Goal: Task Accomplishment & Management: Use online tool/utility

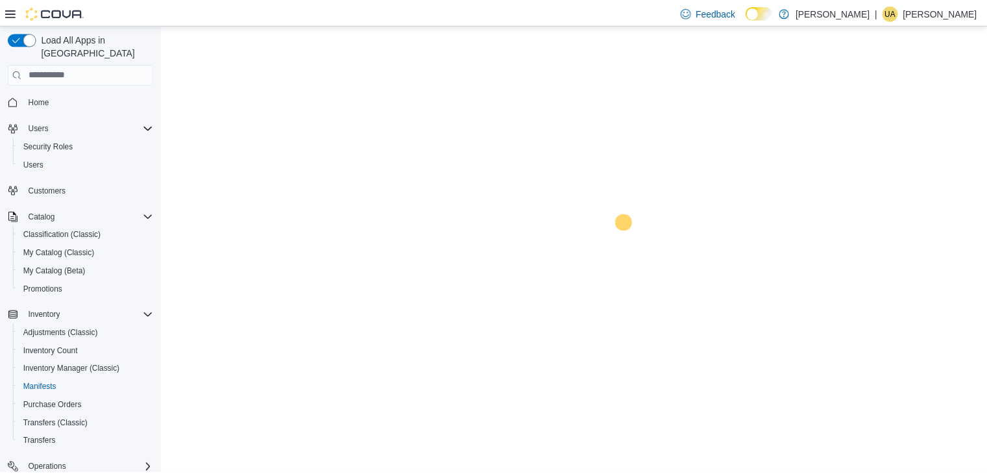
scroll to position [128, 0]
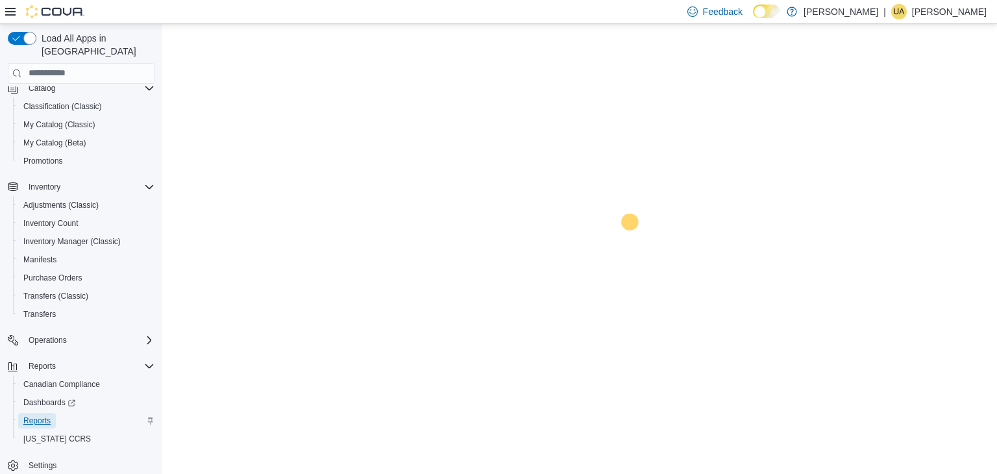
click at [25, 415] on span "Reports" at bounding box center [36, 420] width 27 height 10
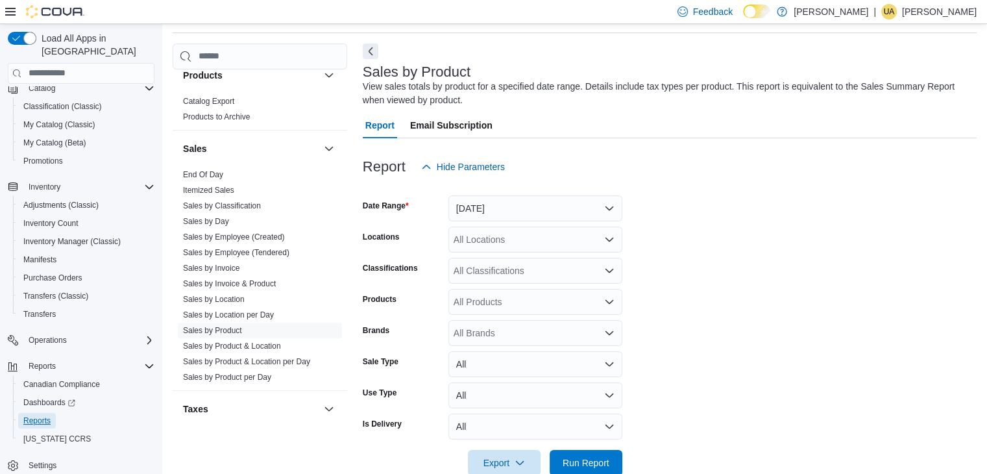
scroll to position [894, 0]
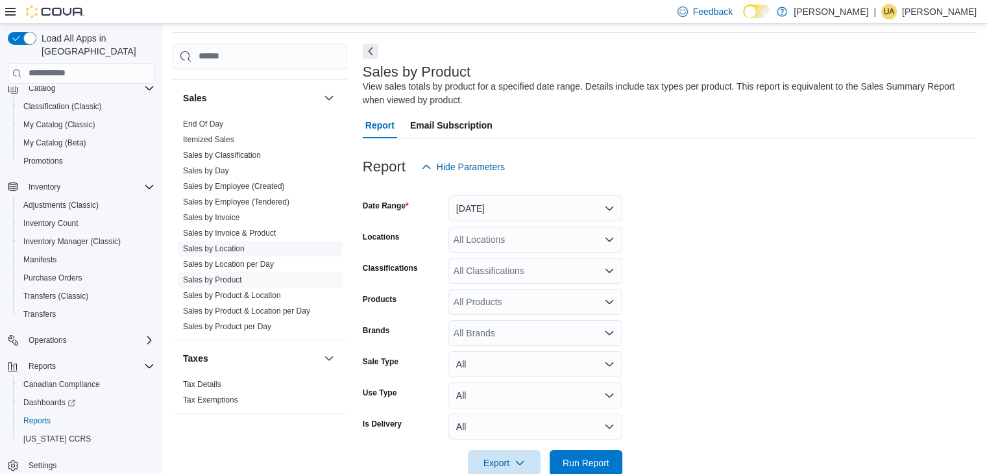
click at [213, 245] on link "Sales by Location" at bounding box center [214, 248] width 62 height 9
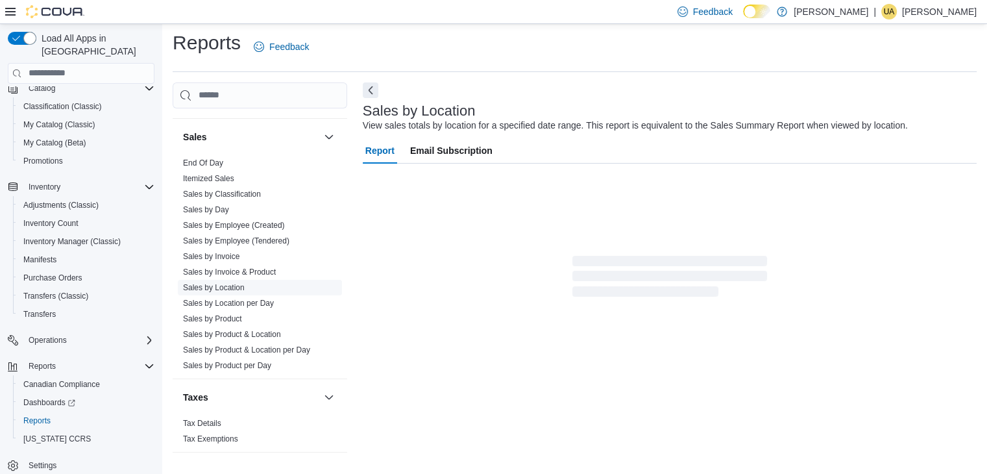
scroll to position [26, 0]
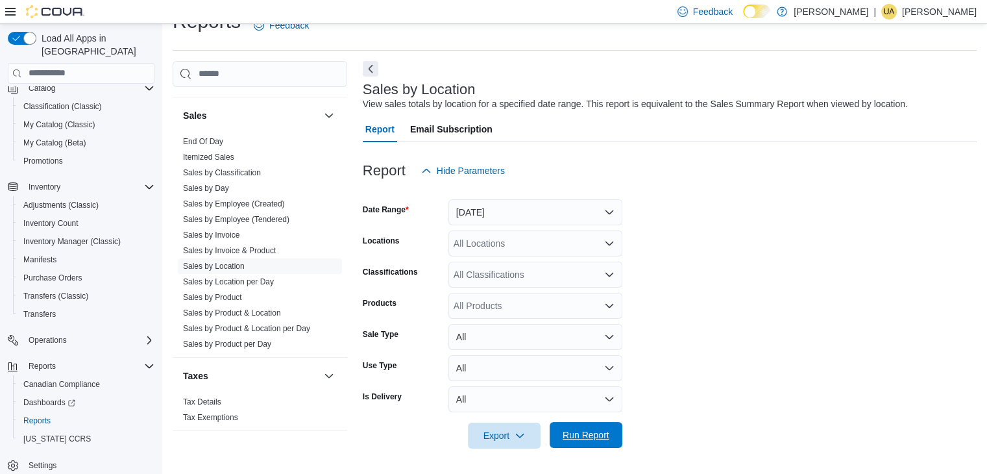
click at [593, 435] on span "Run Report" at bounding box center [586, 434] width 47 height 13
click at [795, 357] on form "Date Range [DATE] Locations All Locations Classifications All Classifications P…" at bounding box center [672, 316] width 618 height 265
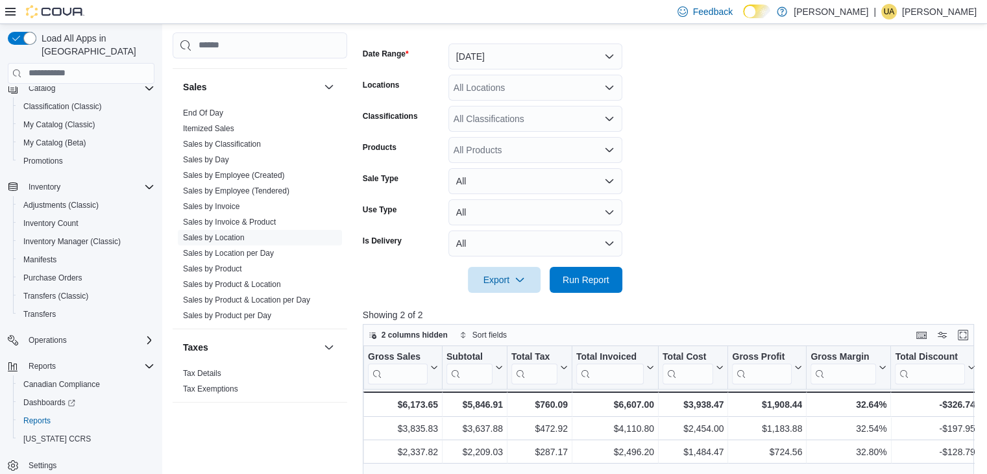
scroll to position [0, 454]
